Goal: Navigation & Orientation: Find specific page/section

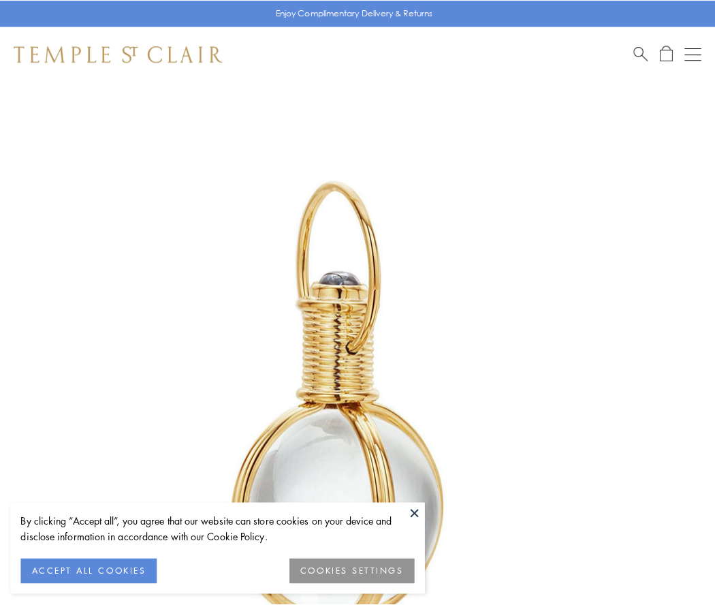
scroll to position [356, 0]
